Goal: Information Seeking & Learning: Learn about a topic

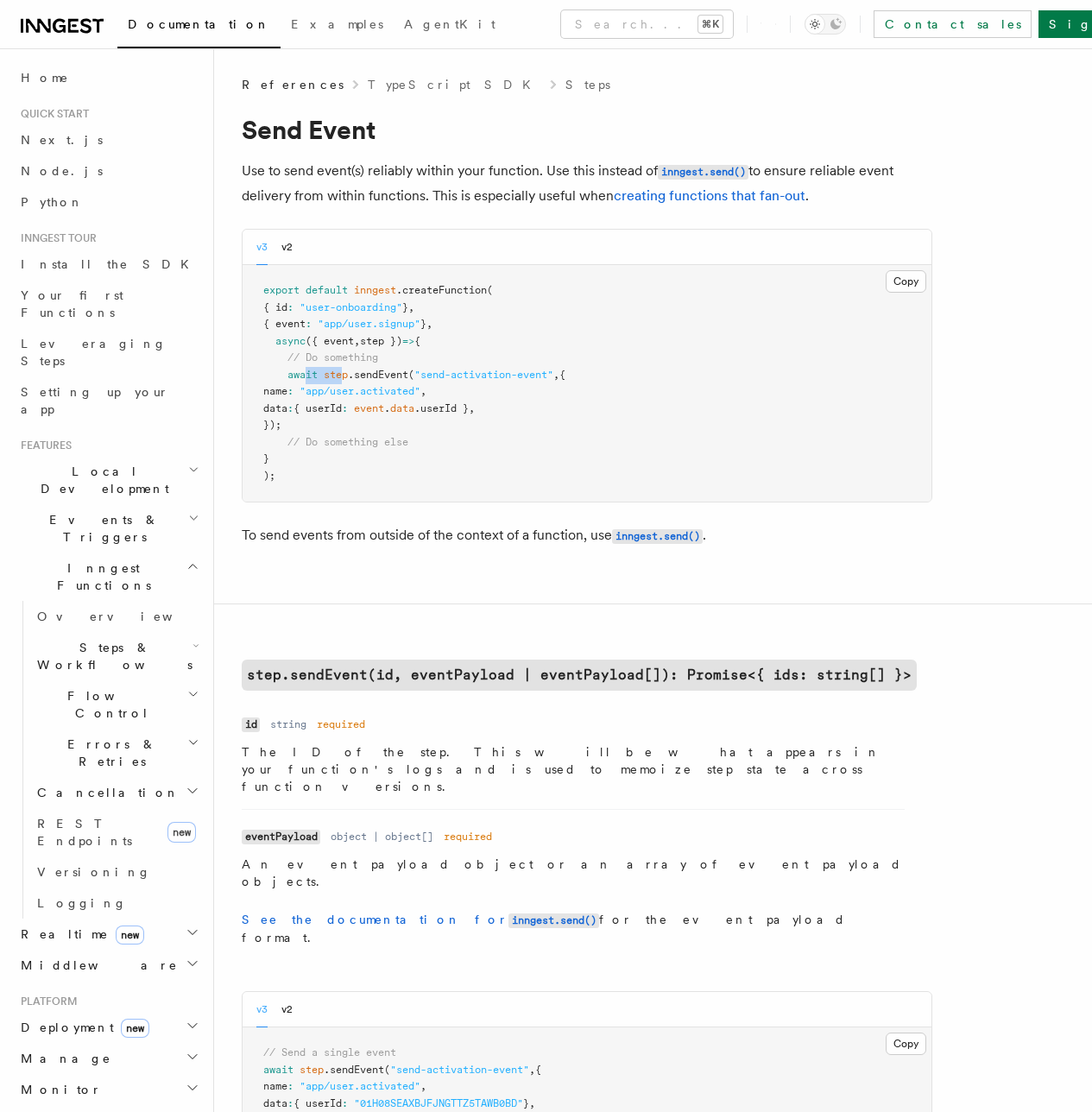
drag, startPoint x: 304, startPoint y: 374, endPoint x: 522, endPoint y: 400, distance: 219.5
click at [421, 392] on code "export default inngest .createFunction ( { id : "user-onboarding" } , { event :…" at bounding box center [414, 383] width 302 height 198
click at [582, 400] on pre "export default inngest .createFunction ( { id : "user-onboarding" } , { event :…" at bounding box center [587, 384] width 689 height 237
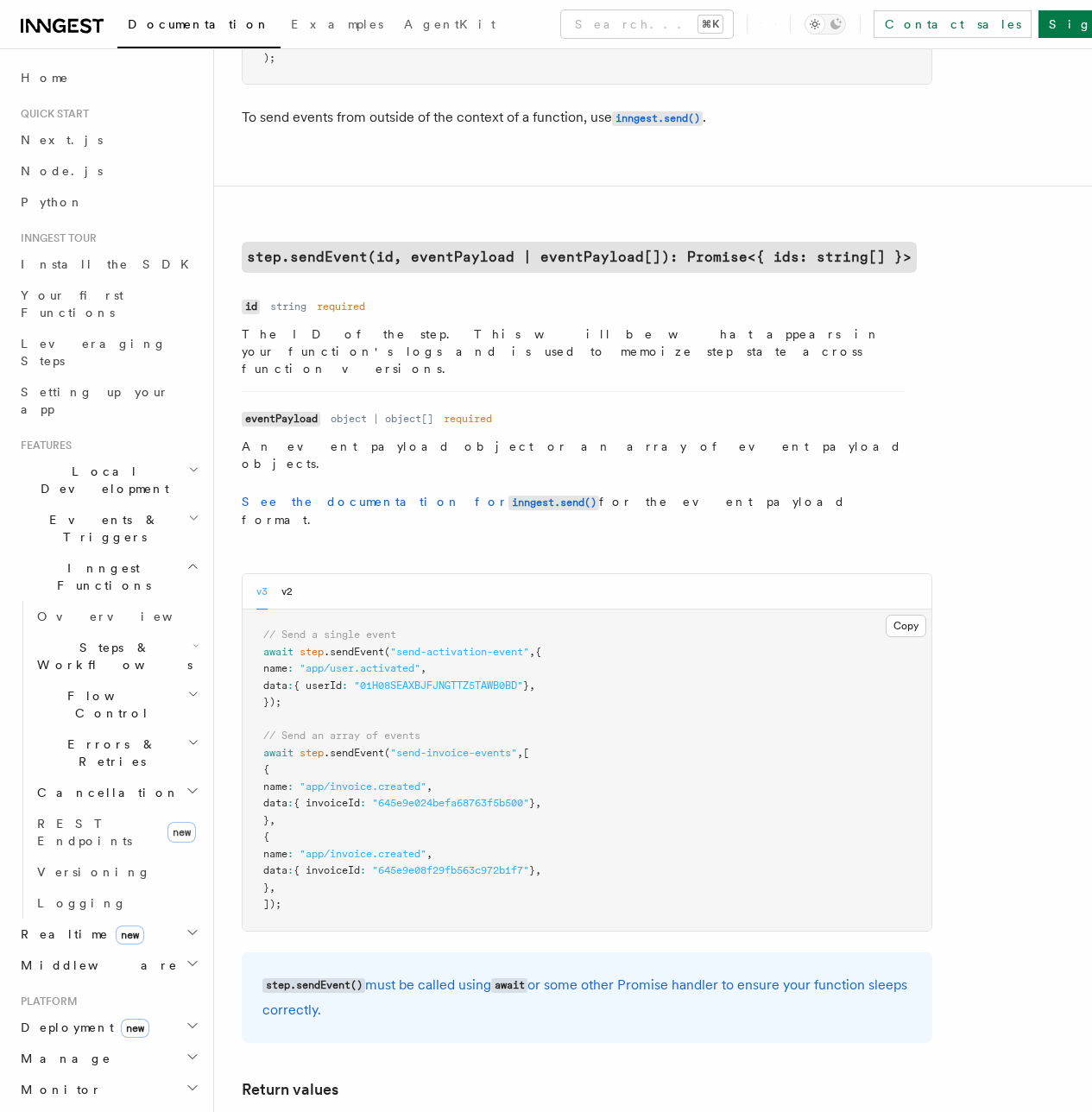
scroll to position [513, 0]
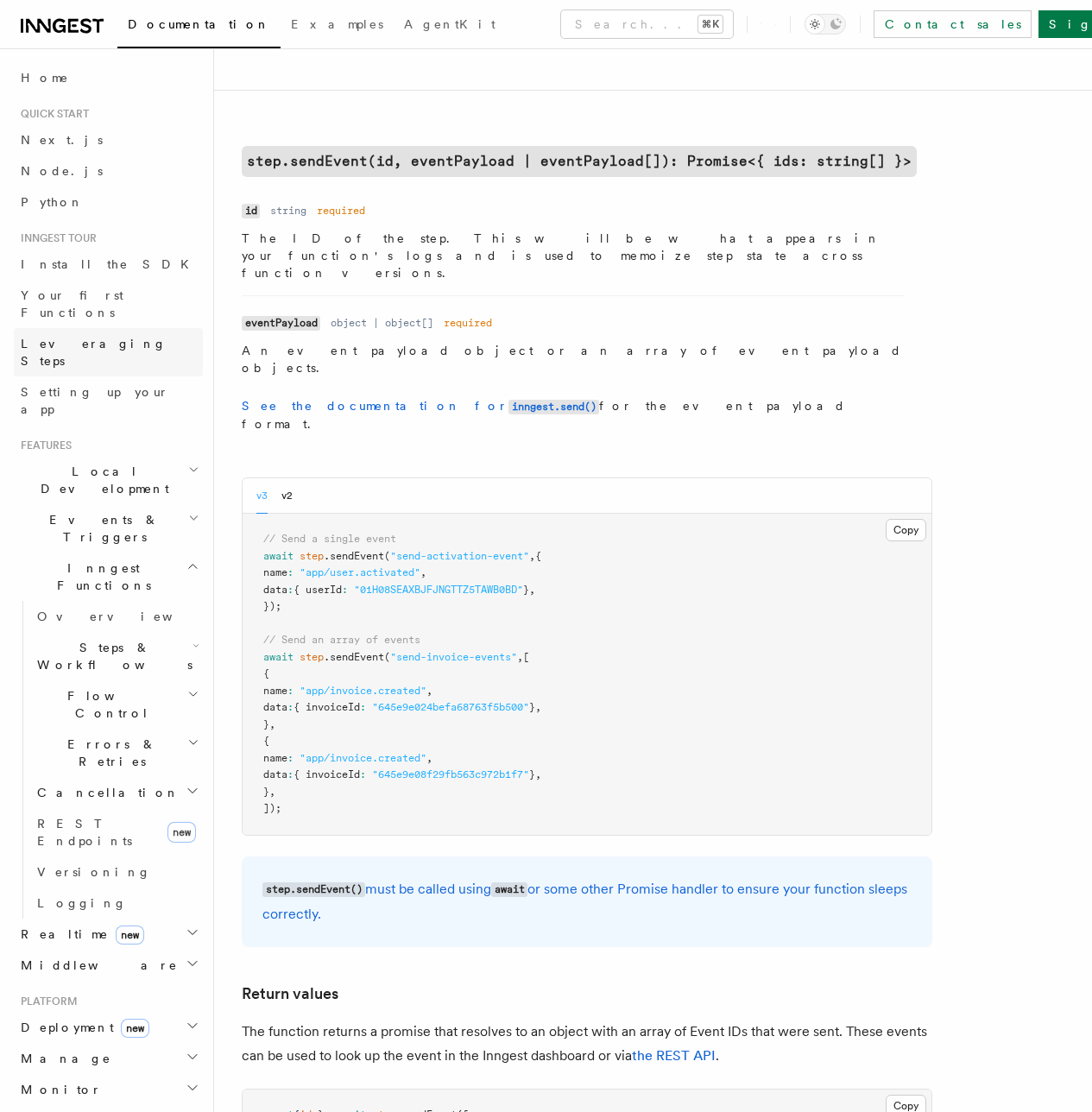
click at [81, 328] on link "Leveraging Steps" at bounding box center [107, 352] width 189 height 48
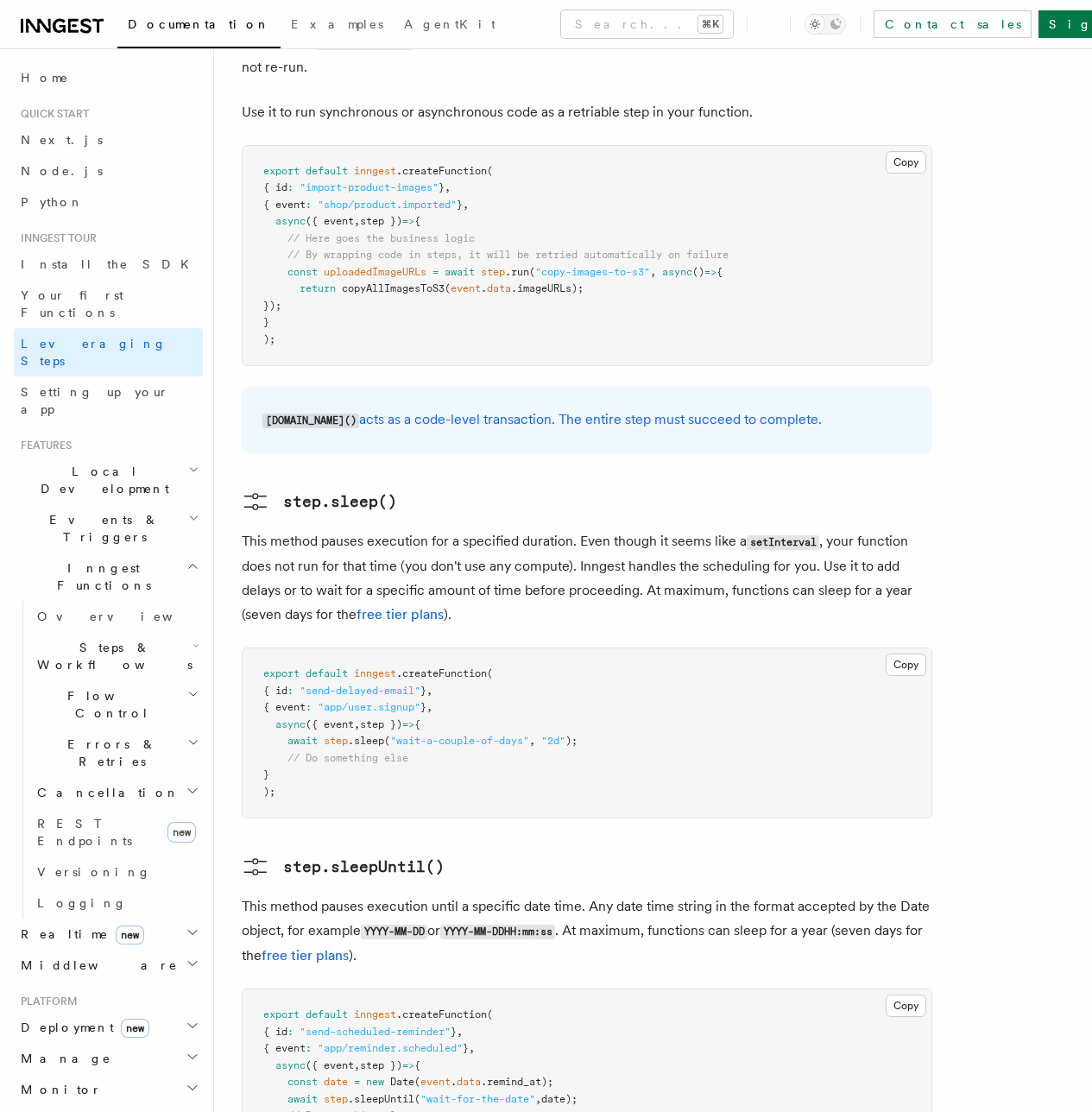
scroll to position [1395, 0]
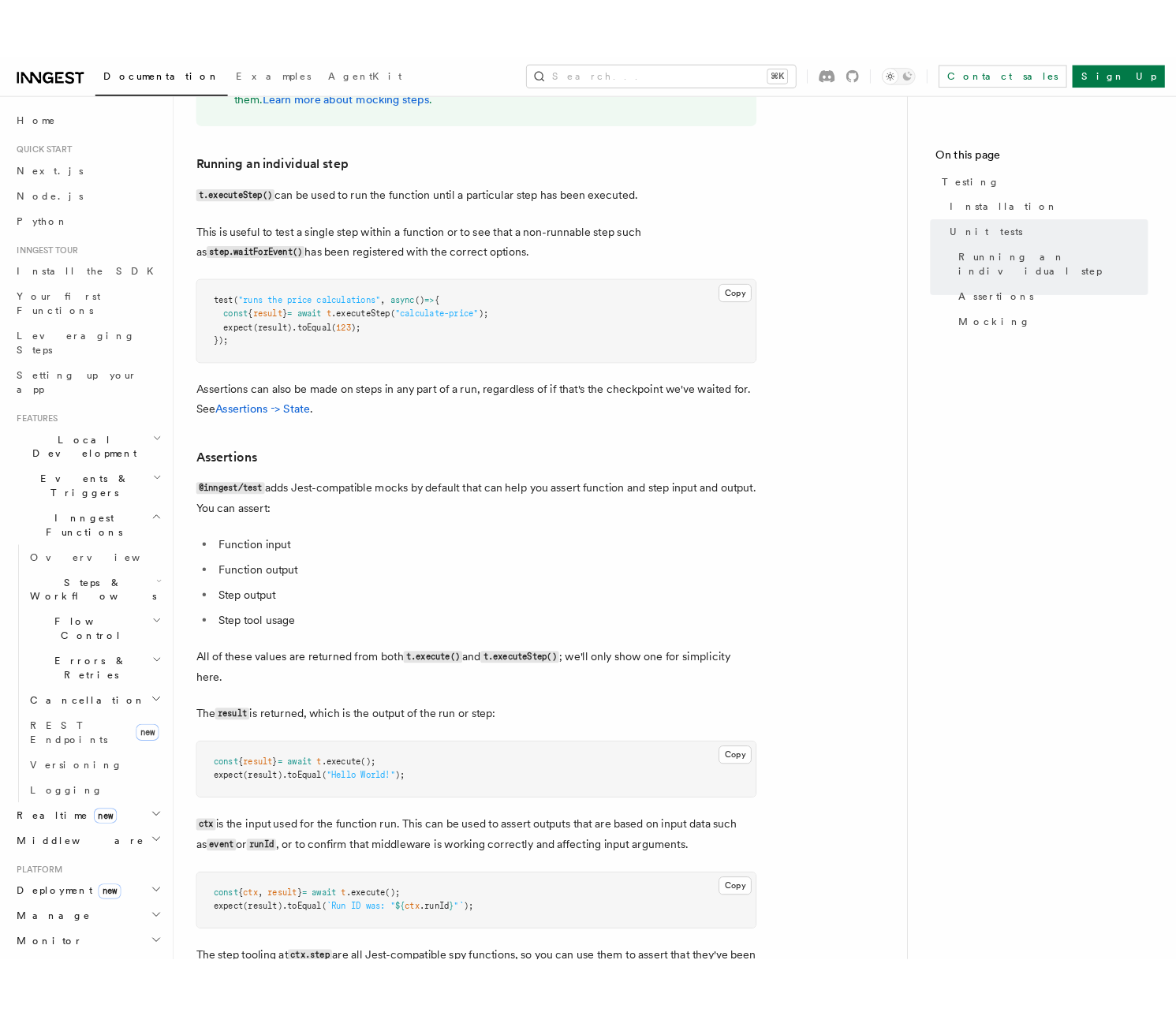
scroll to position [1793, 0]
